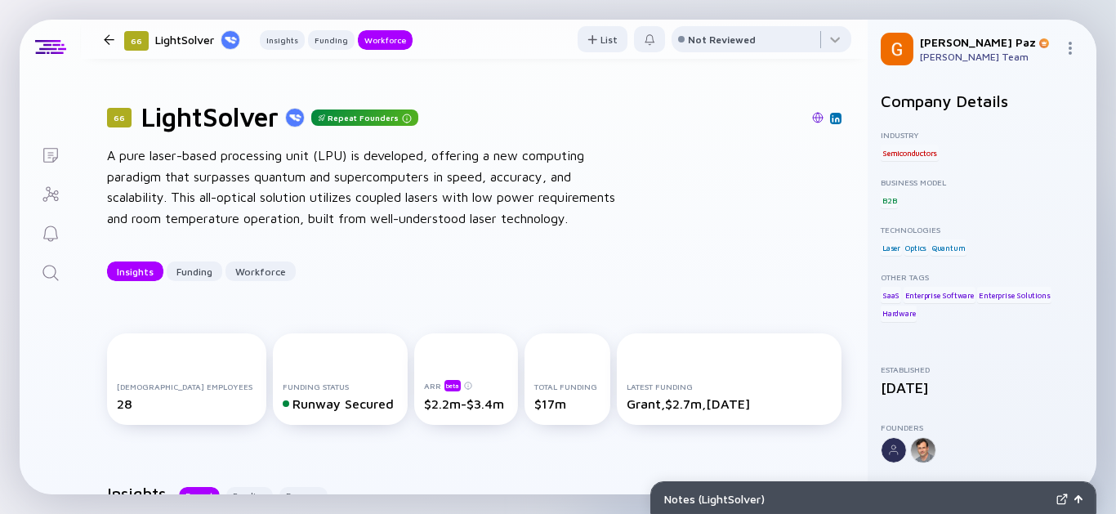
scroll to position [1361, 0]
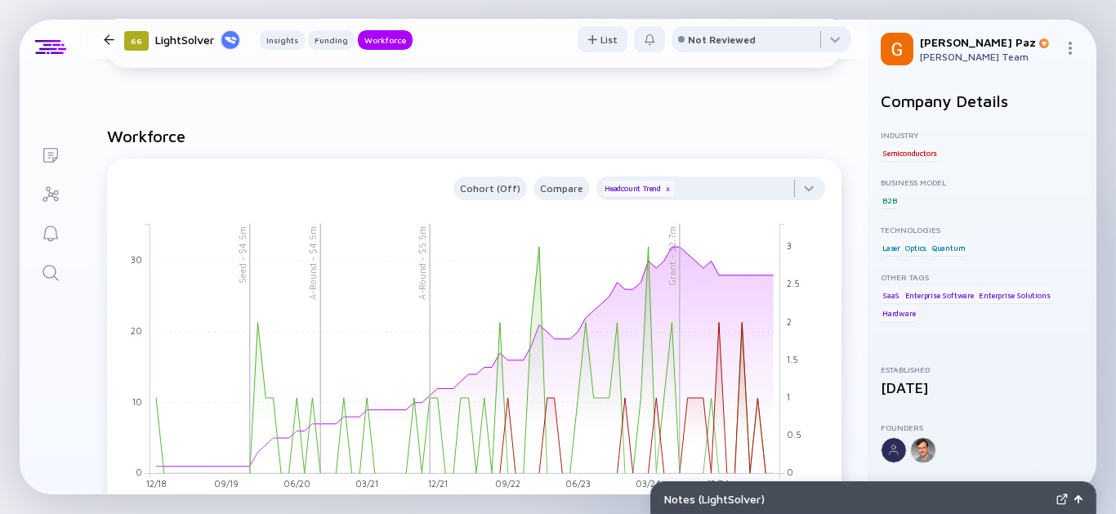
click at [58, 275] on icon "Search" at bounding box center [51, 273] width 20 height 20
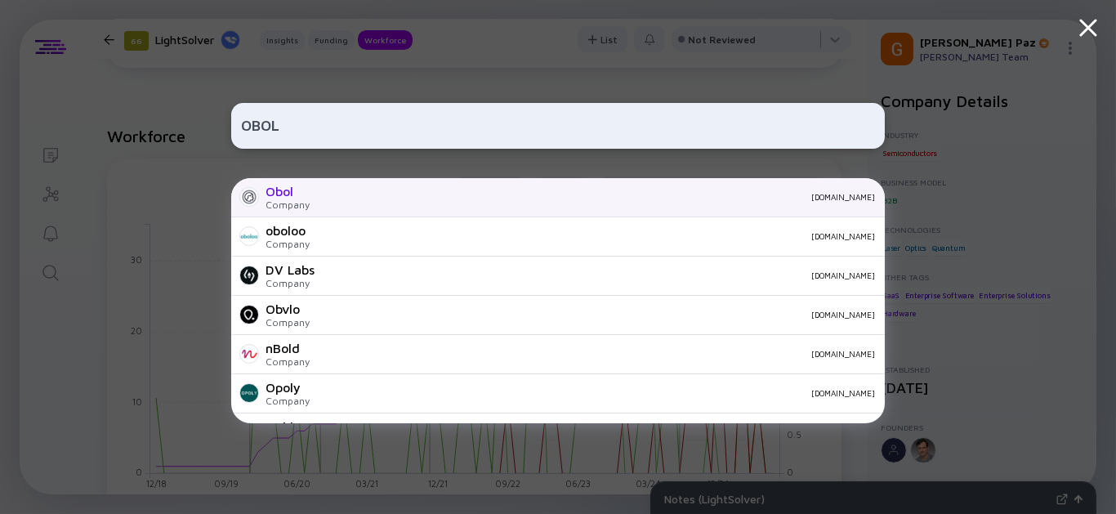
type input "OBOL"
click at [439, 201] on div "[DOMAIN_NAME]" at bounding box center [599, 197] width 552 height 10
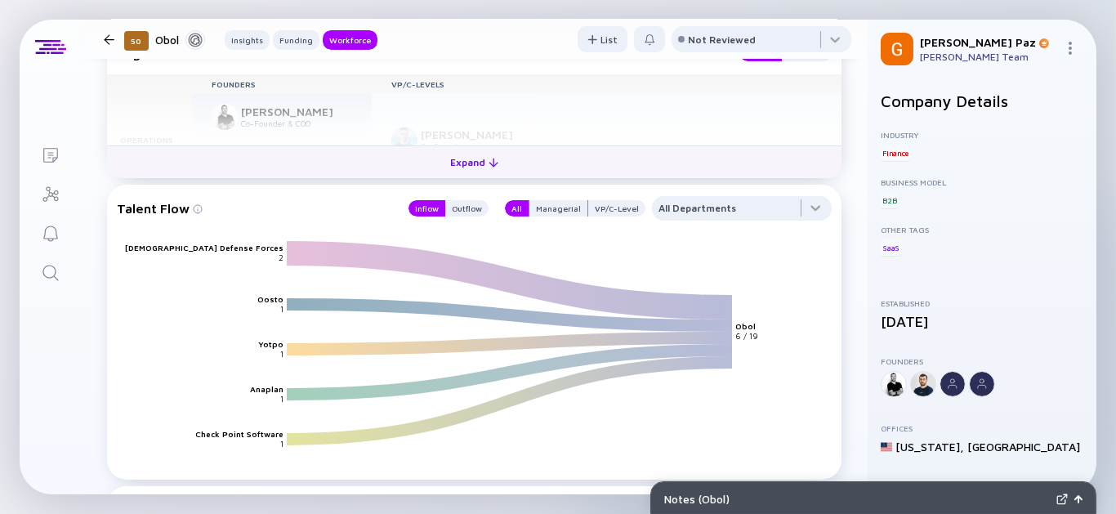
scroll to position [1752, 0]
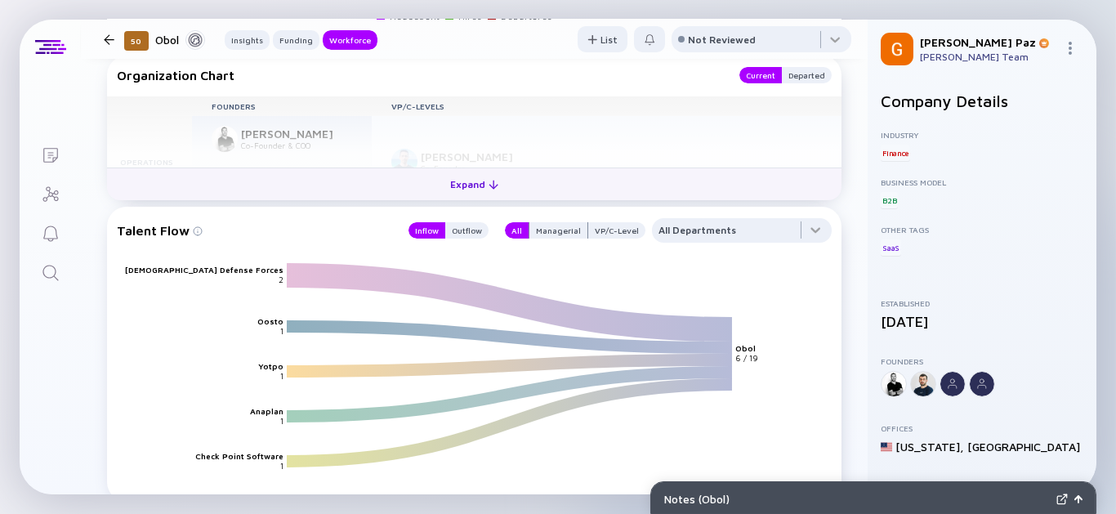
click at [473, 184] on div "Expand" at bounding box center [474, 184] width 68 height 25
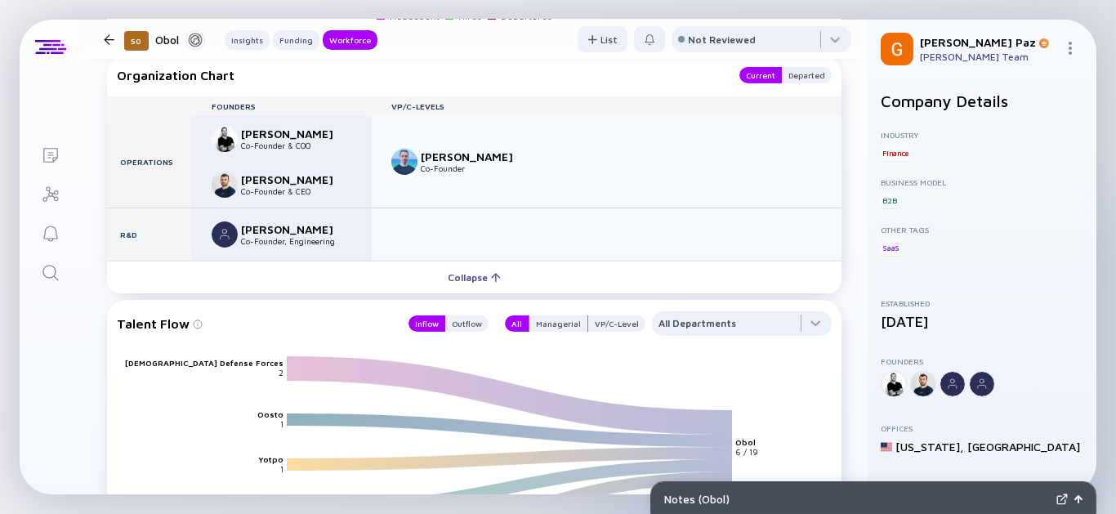
click at [52, 270] on icon "Search" at bounding box center [51, 273] width 20 height 20
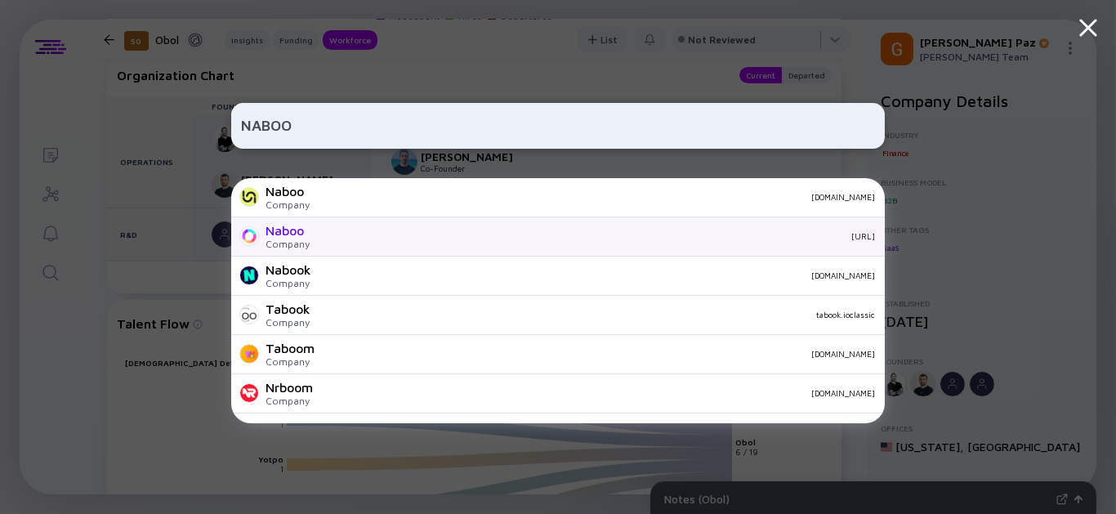
type input "NABOO"
click at [337, 226] on div "Naboo Company [URL]" at bounding box center [558, 236] width 654 height 39
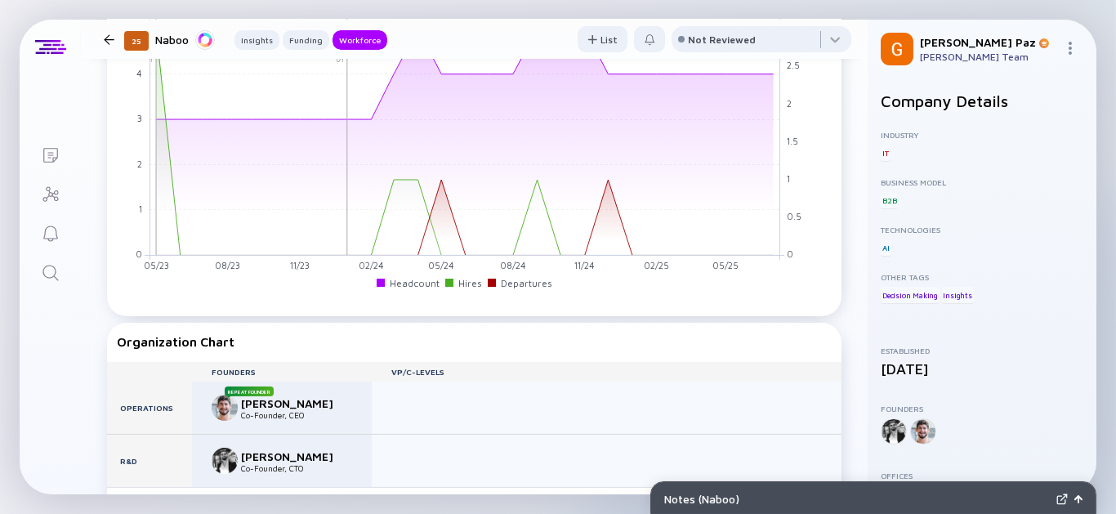
scroll to position [1453, 0]
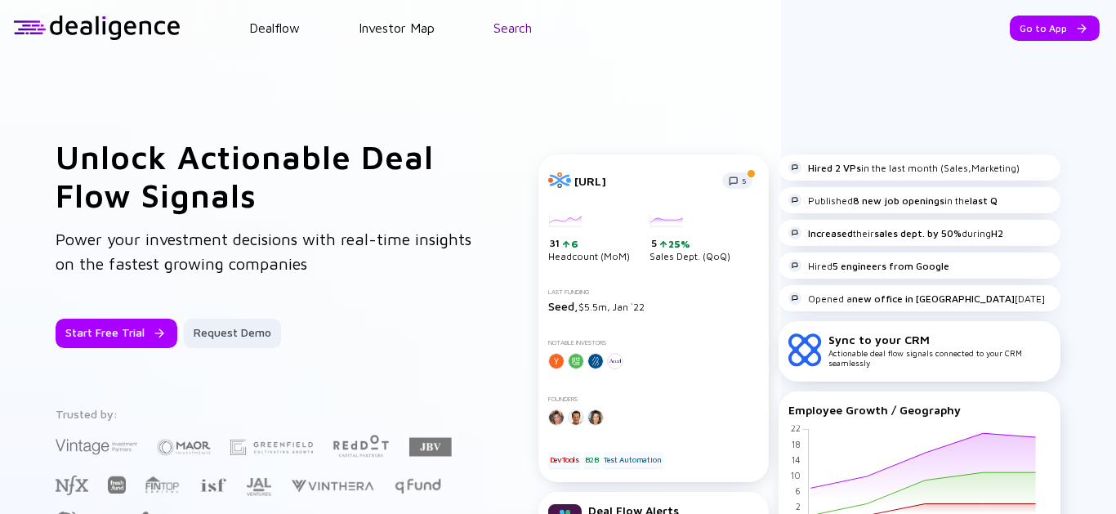
click at [505, 28] on link "Search" at bounding box center [512, 27] width 38 height 15
